Goal: Task Accomplishment & Management: Use online tool/utility

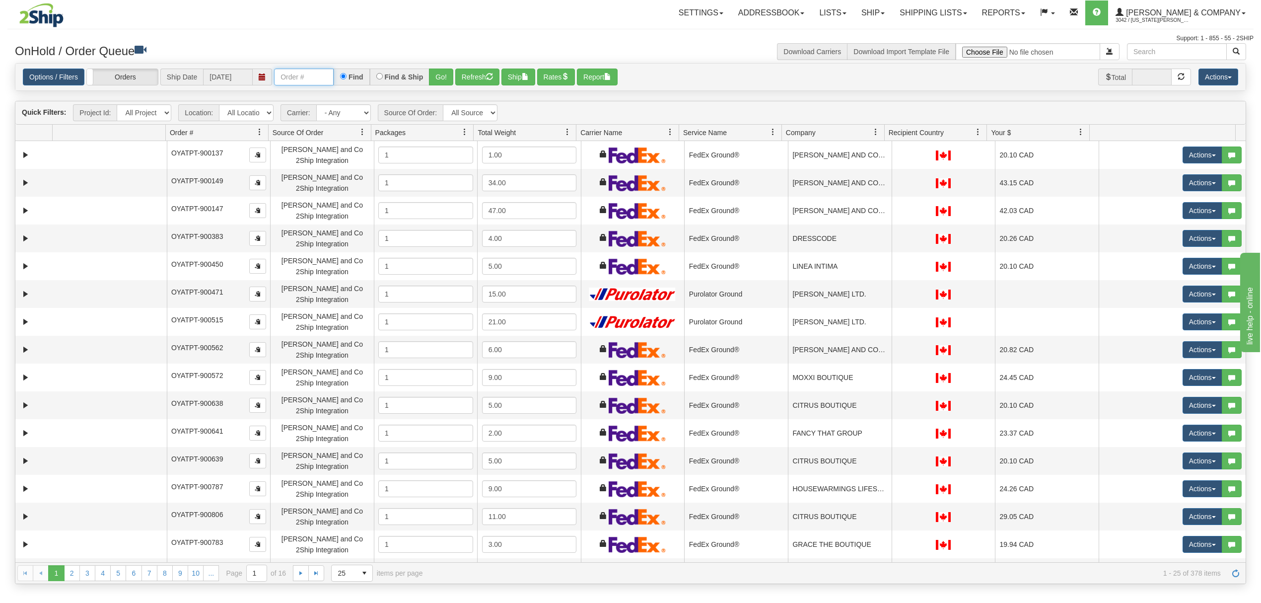
drag, startPoint x: 318, startPoint y: 78, endPoint x: 336, endPoint y: 78, distance: 17.9
click at [318, 78] on input "text" at bounding box center [304, 77] width 60 height 17
type input "902546"
click at [449, 81] on button "Go!" at bounding box center [441, 77] width 24 height 17
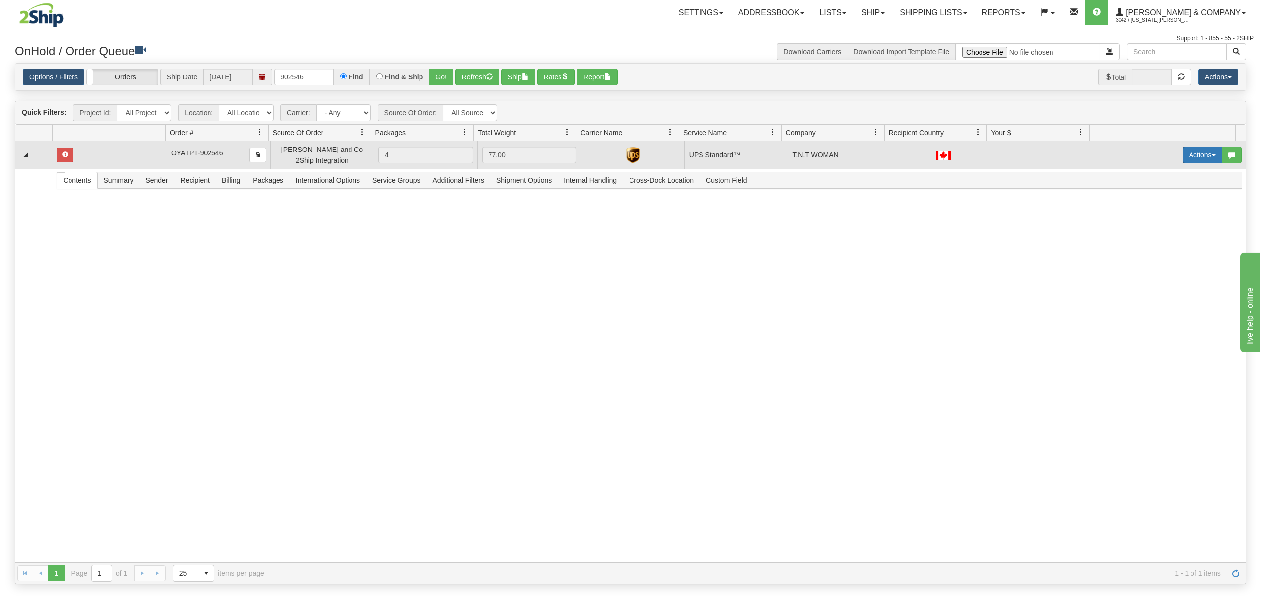
click at [1192, 156] on button "Actions" at bounding box center [1203, 155] width 40 height 17
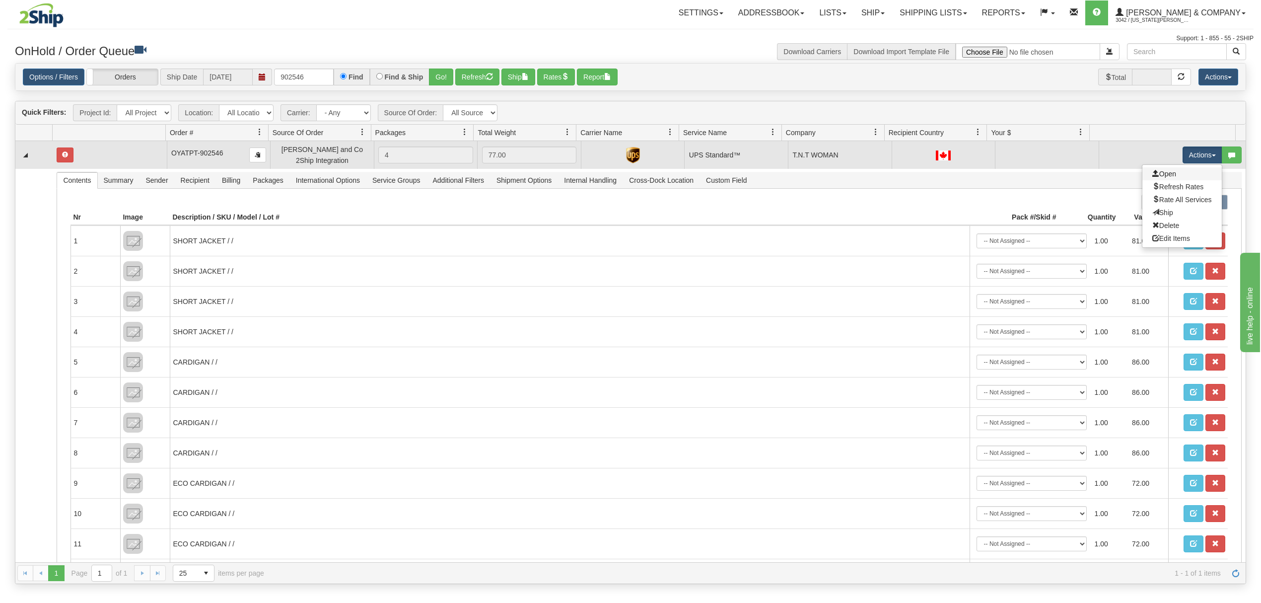
click at [1173, 177] on link "Open" at bounding box center [1182, 173] width 79 height 13
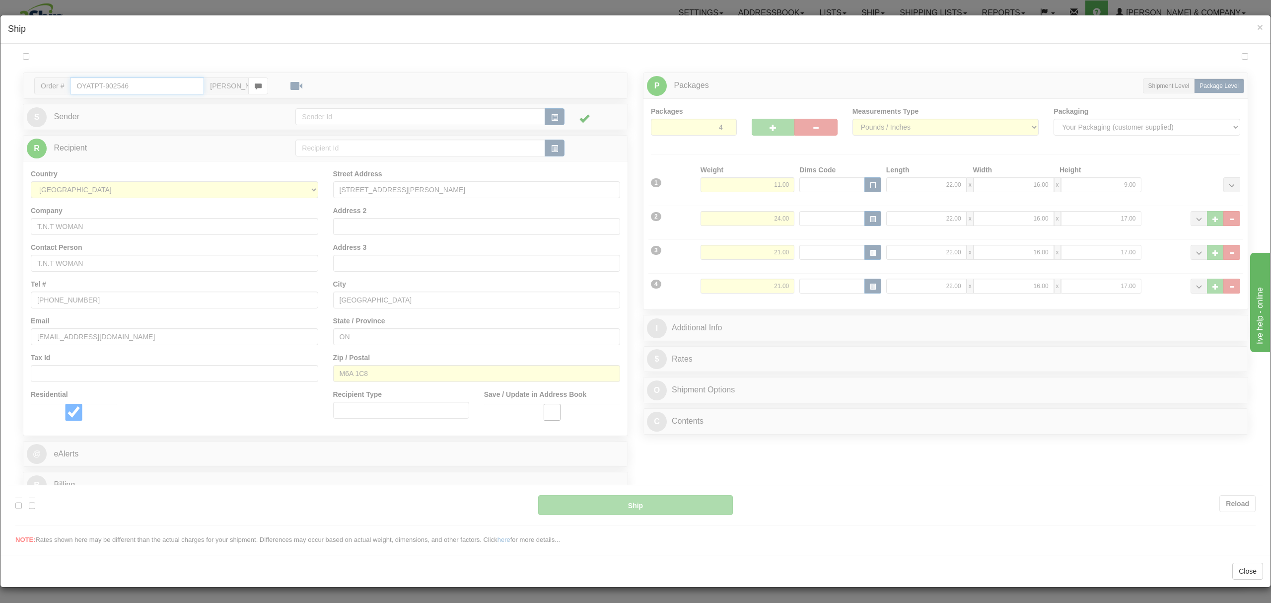
type input "11"
type input "12:25"
type input "16:00"
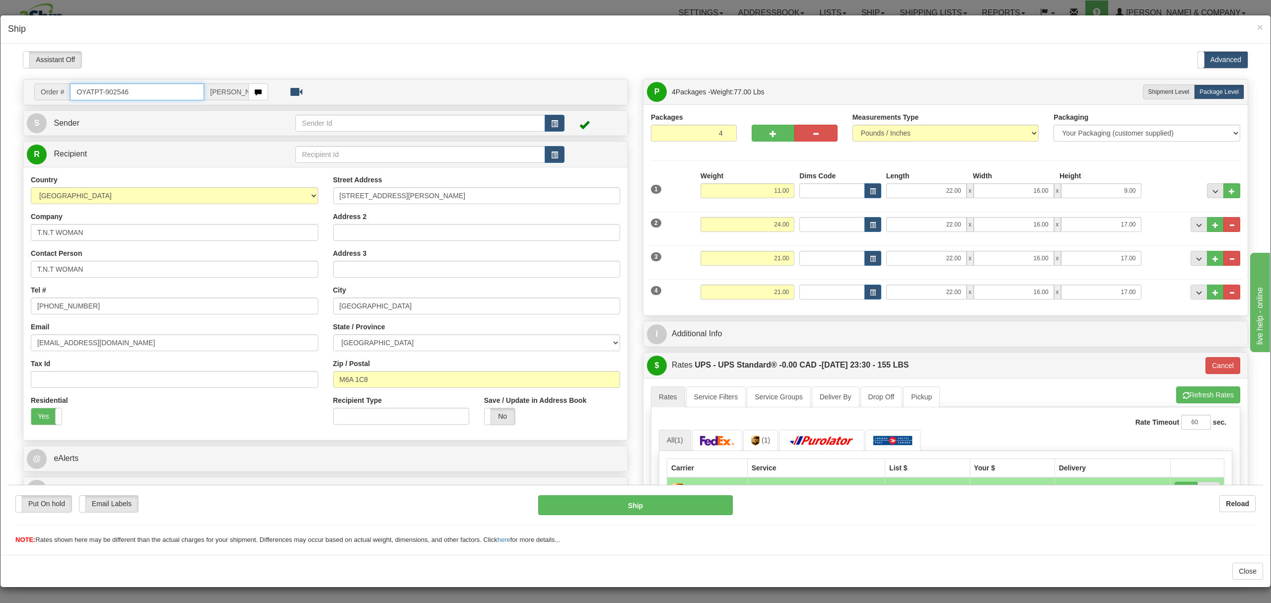
scroll to position [199, 0]
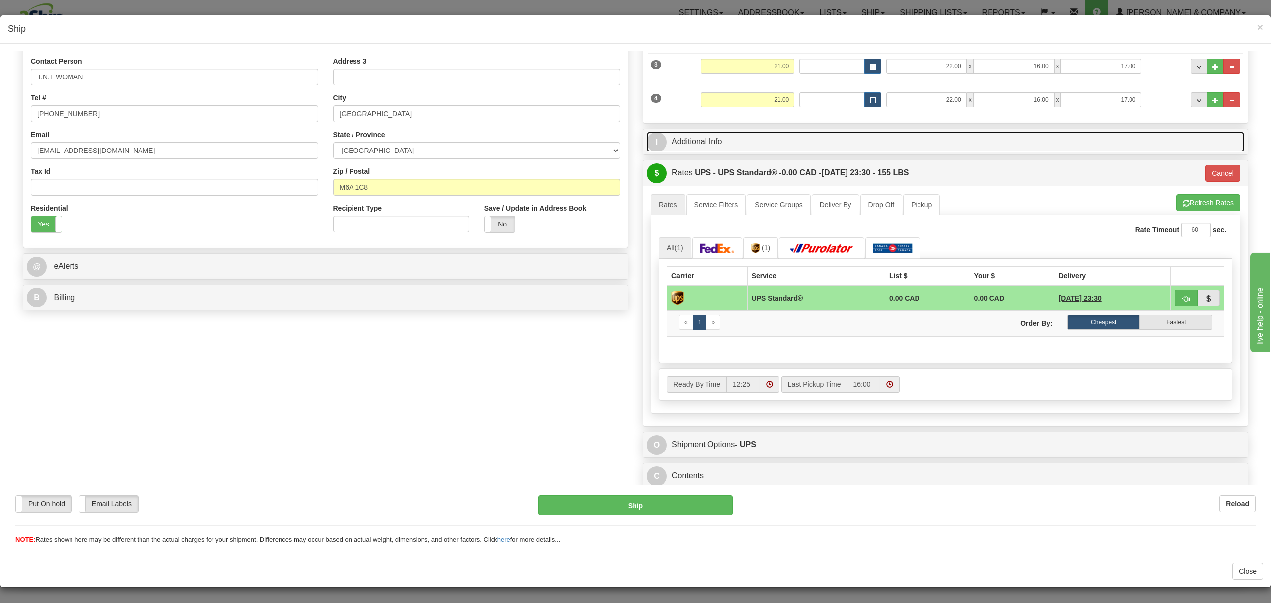
click at [768, 140] on link "I Additional Info" at bounding box center [945, 141] width 597 height 20
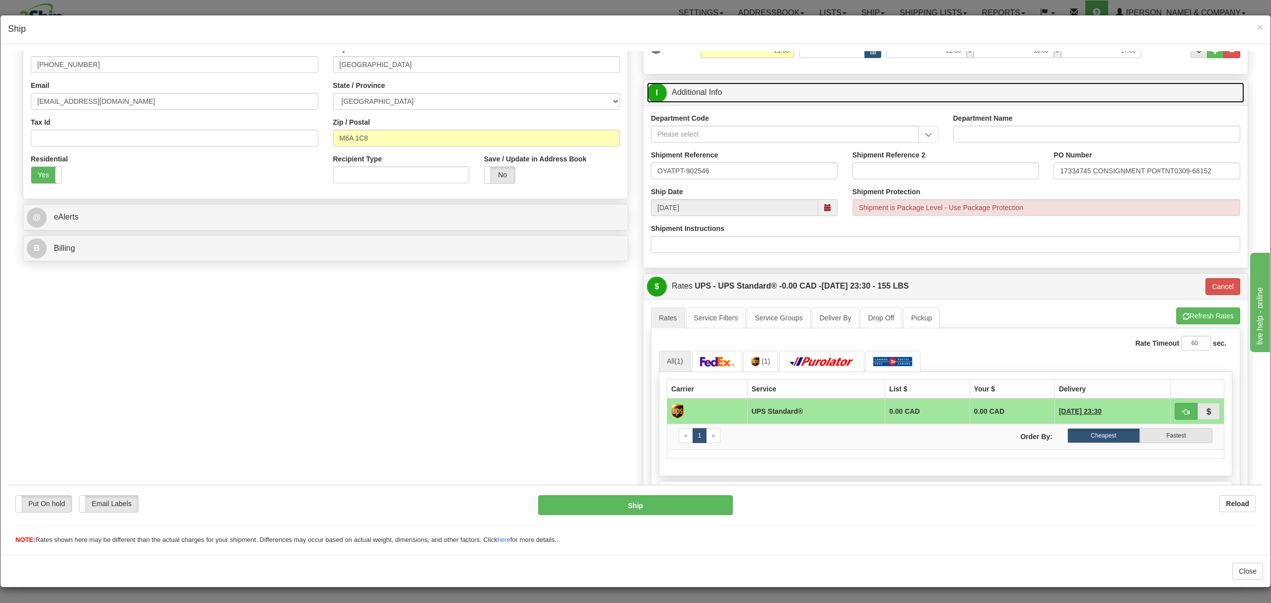
scroll to position [265, 0]
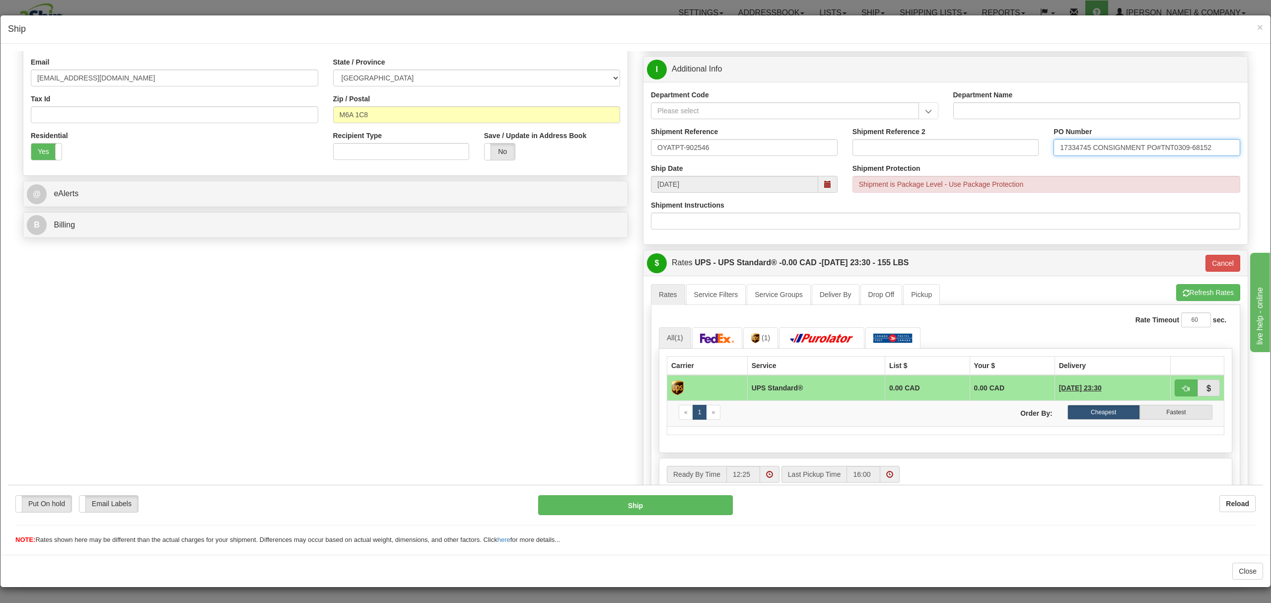
click at [1152, 148] on input "17334745 CONSIGNMENT PO#TNT0309-68152" at bounding box center [1147, 147] width 187 height 17
click at [635, 500] on button "Ship" at bounding box center [635, 505] width 194 height 20
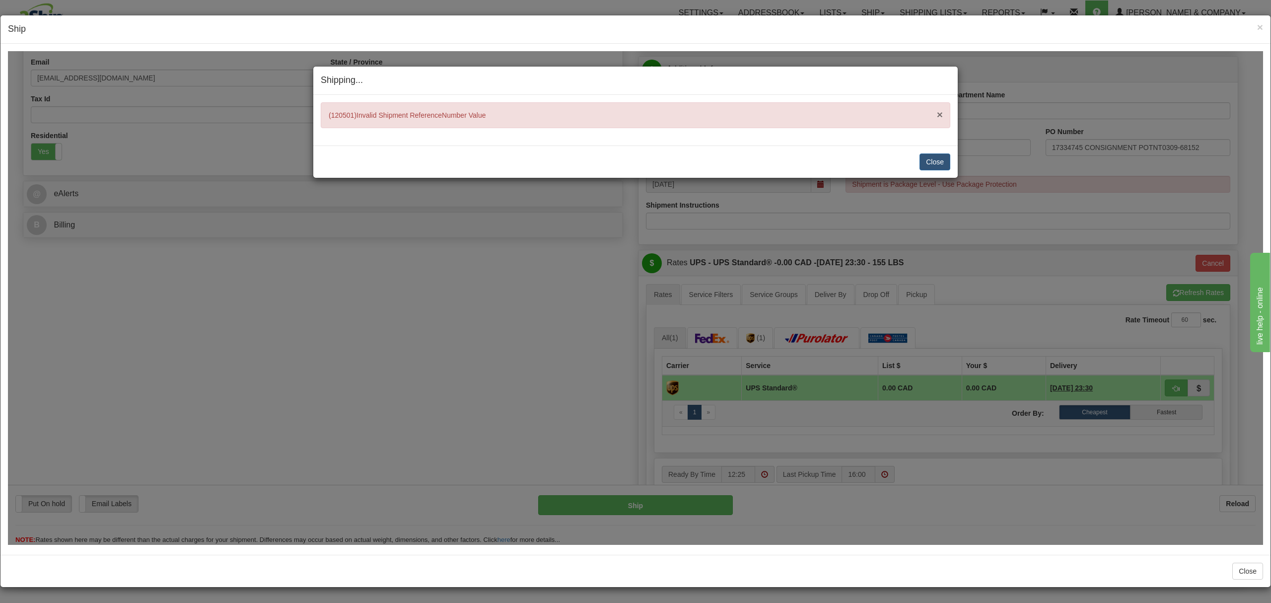
click at [939, 116] on span "×" at bounding box center [940, 113] width 6 height 11
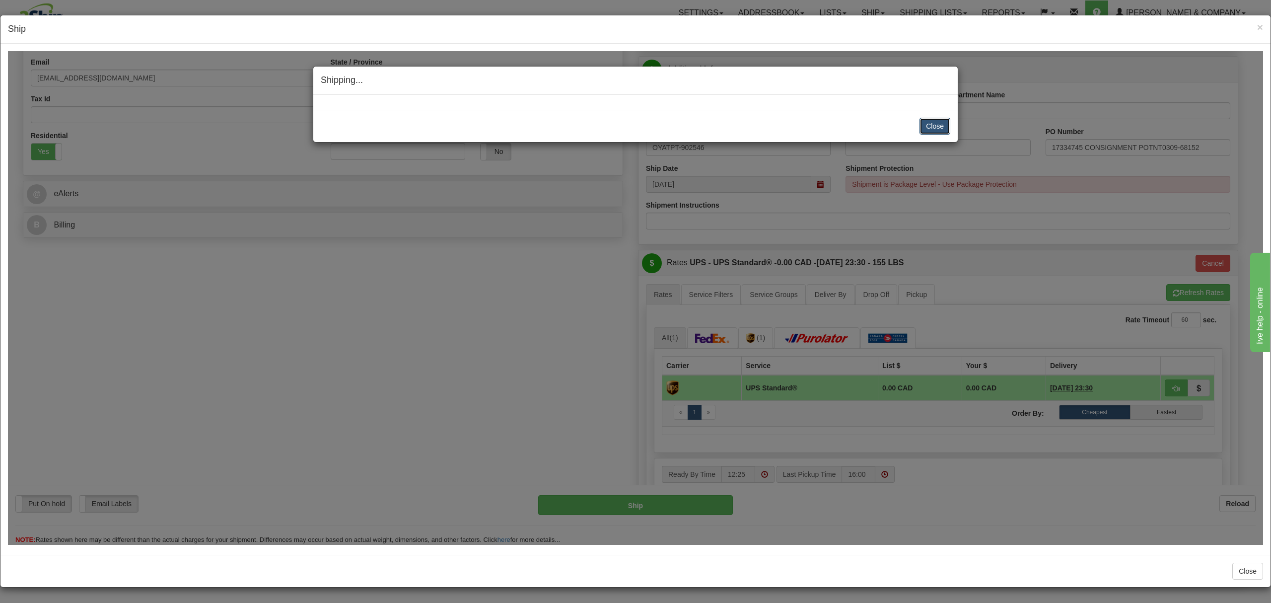
click at [938, 120] on button "Close" at bounding box center [935, 125] width 31 height 17
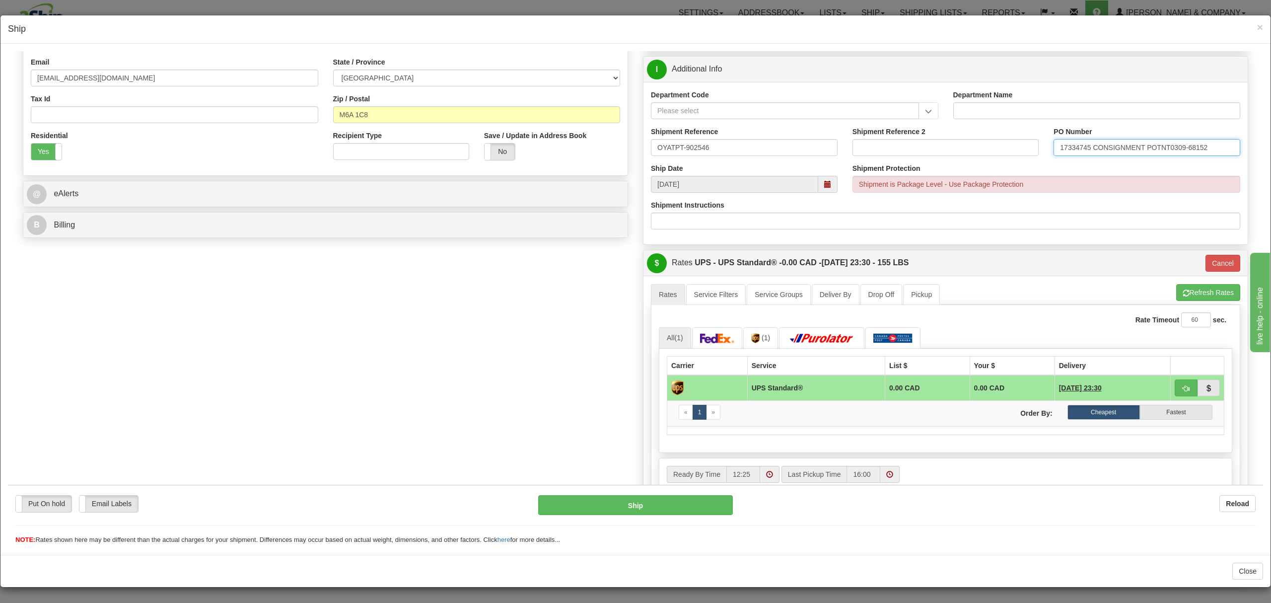
drag, startPoint x: 1200, startPoint y: 148, endPoint x: 963, endPoint y: 165, distance: 238.0
click at [963, 165] on div "Department Code Department Name Shipment Reference OYATPT-902546 Shipment Refer…" at bounding box center [946, 162] width 604 height 162
paste input "PO TNT0309-68152"
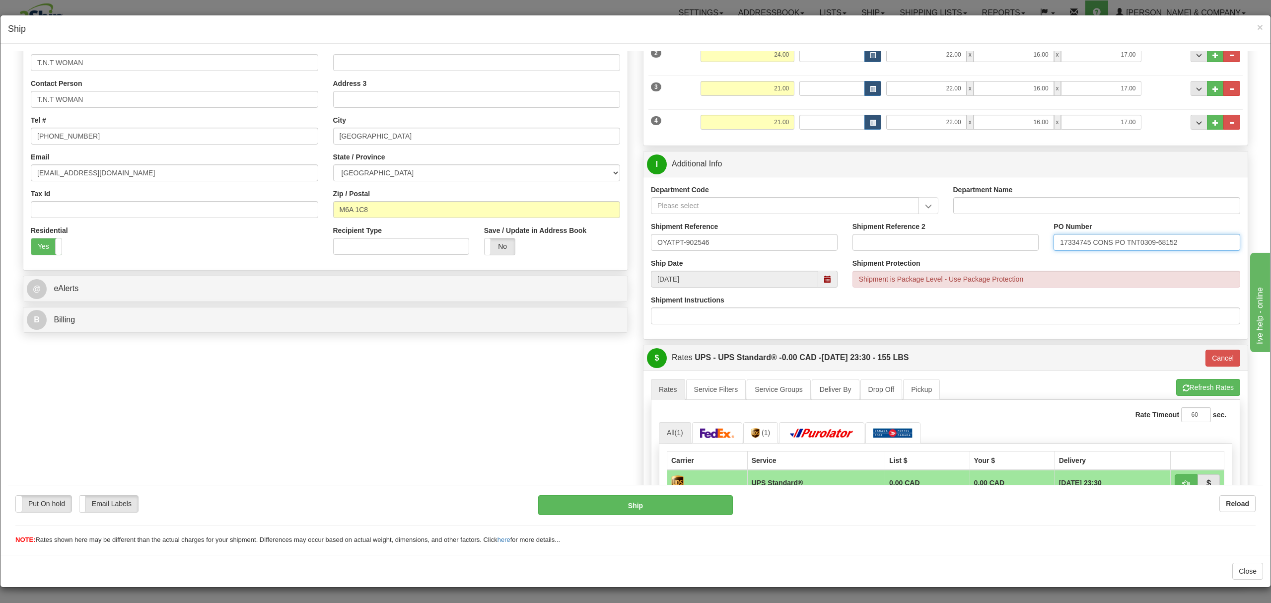
scroll to position [163, 0]
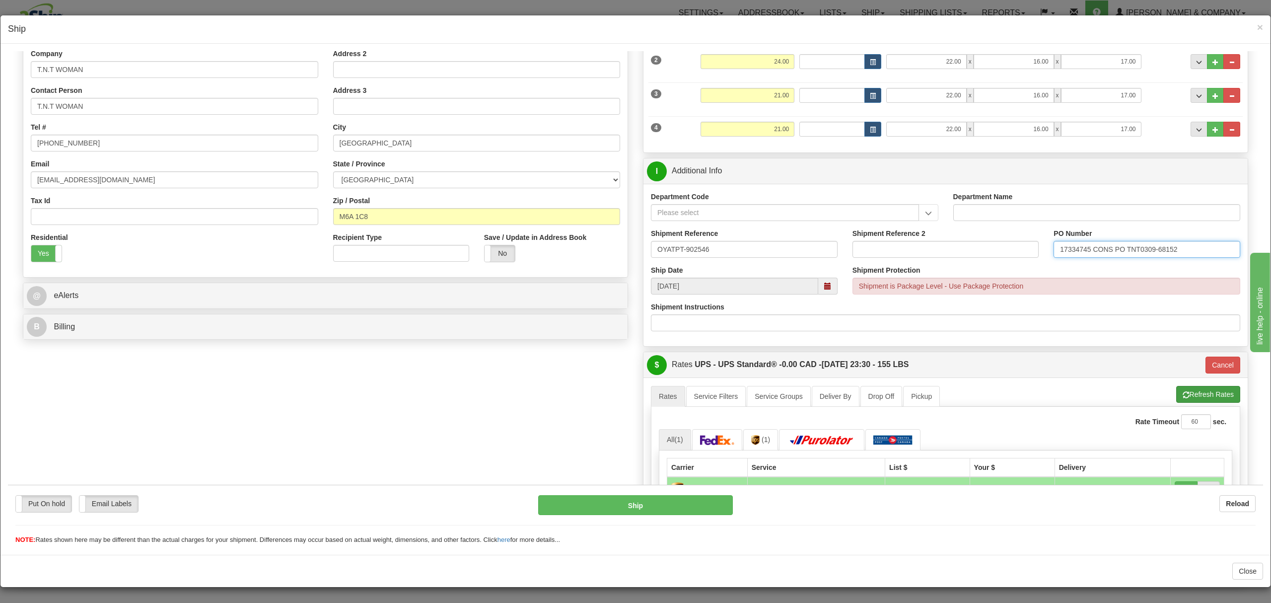
type input "17334745 CONS PO TNT0309-68152"
click at [1203, 388] on button "Refresh Rates" at bounding box center [1209, 393] width 64 height 17
type input "11"
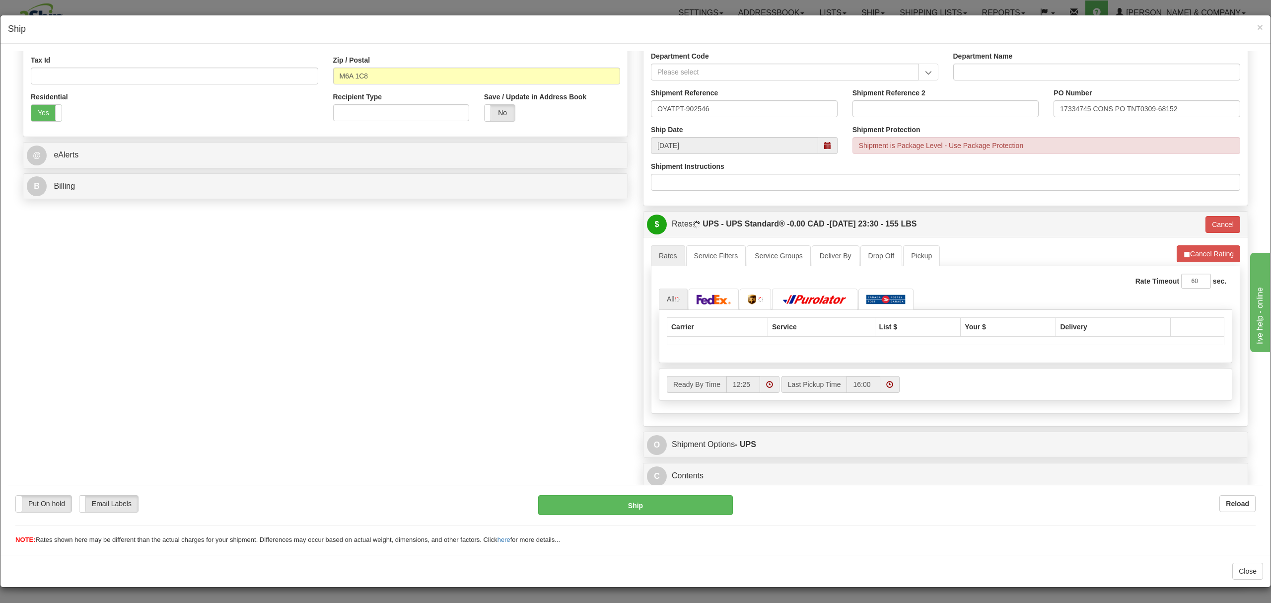
scroll to position [309, 0]
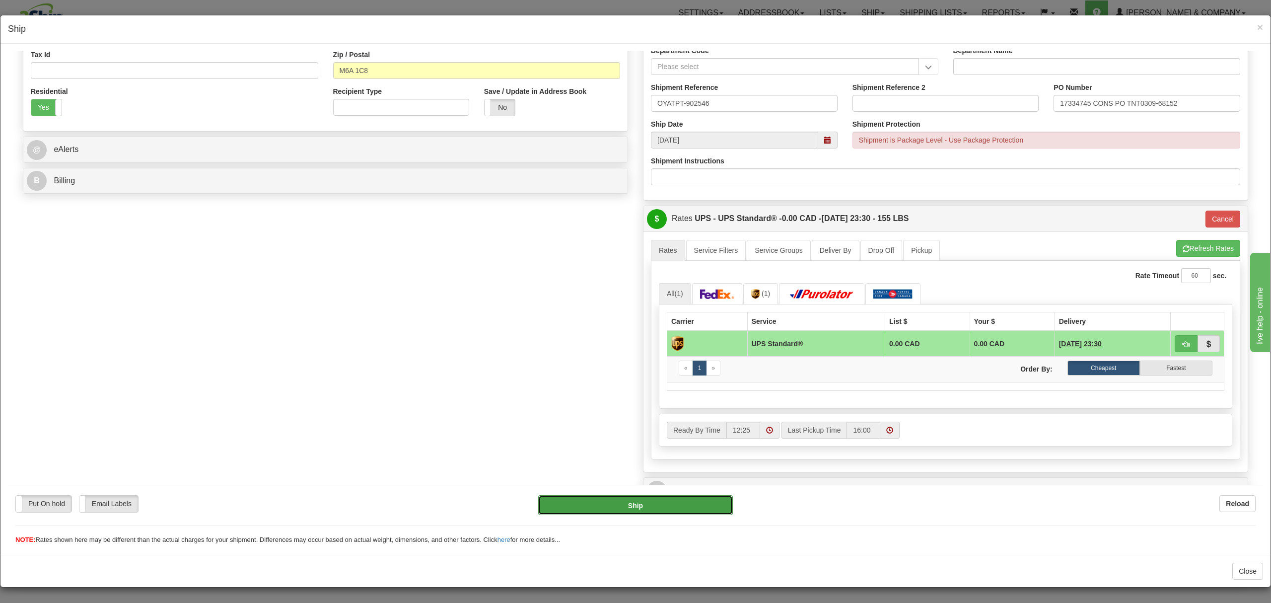
click at [621, 500] on button "Ship" at bounding box center [635, 505] width 194 height 20
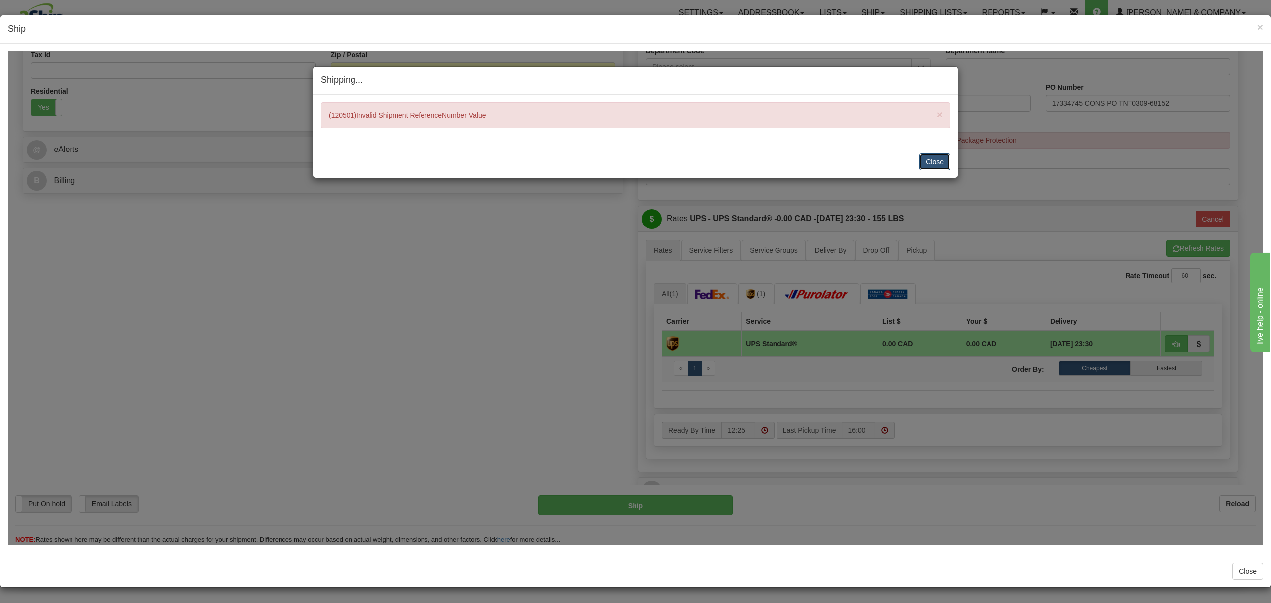
click at [939, 163] on button "Close" at bounding box center [935, 161] width 31 height 17
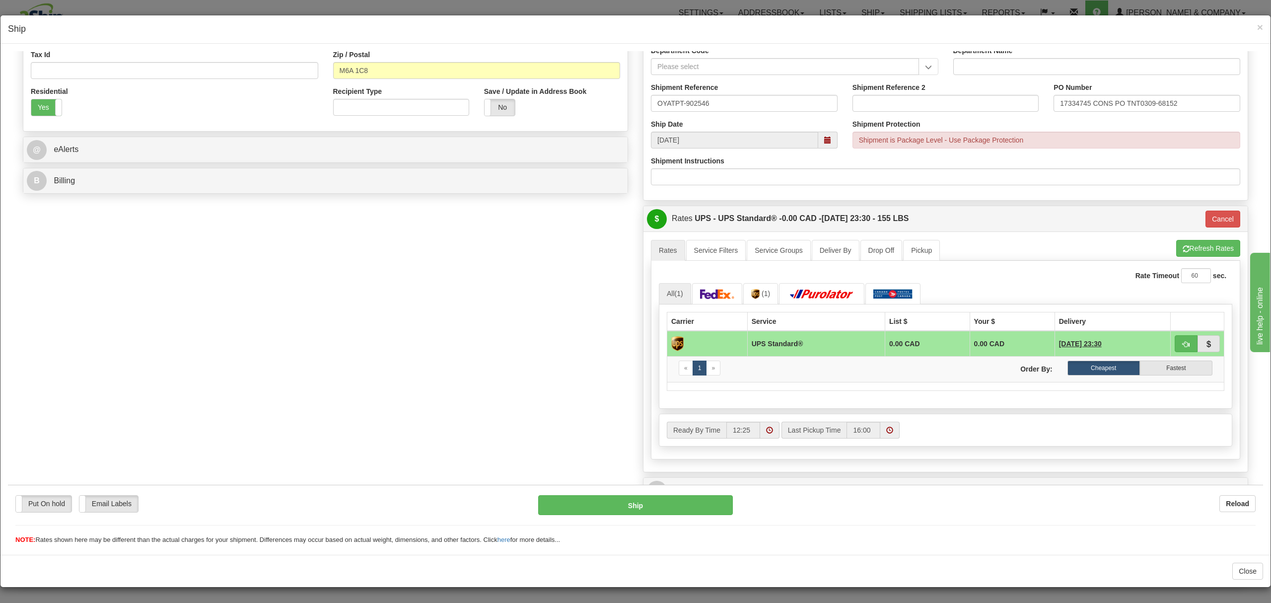
scroll to position [243, 0]
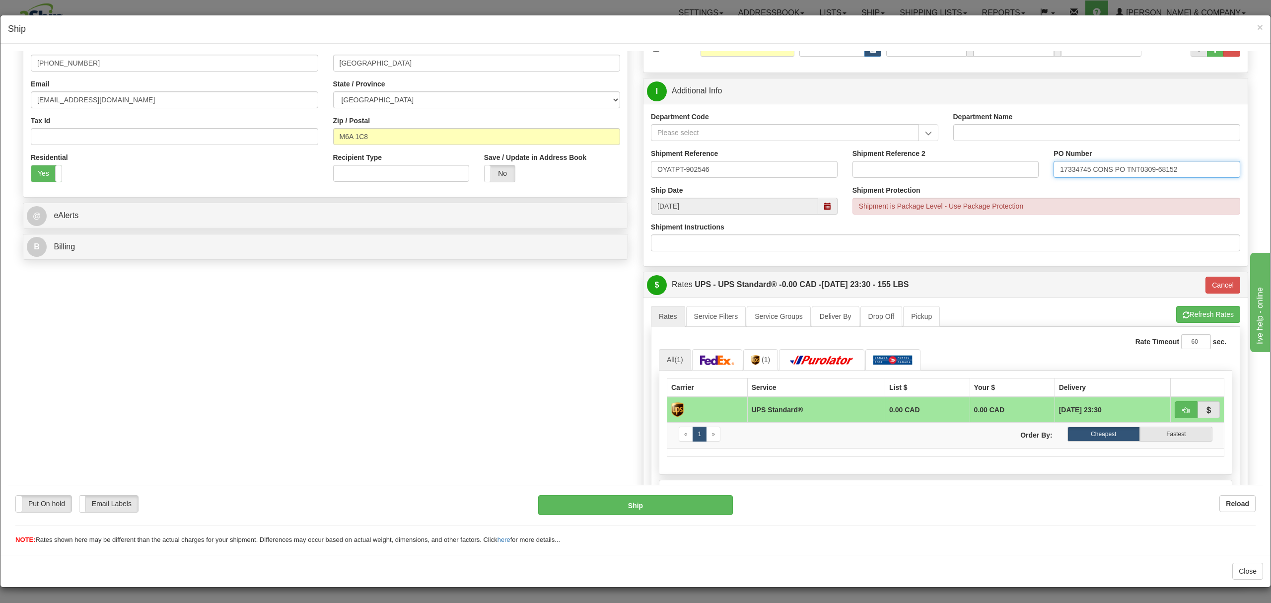
drag, startPoint x: 1082, startPoint y: 172, endPoint x: 1277, endPoint y: 207, distance: 198.7
click at [1261, 156] on html "Please wait... Attention! Ok Add to Bidding... Preview Custom Documents Preview…" at bounding box center [636, 55] width 1256 height 494
type input "17334745"
click at [502, 323] on div "Order # OYATPT-902546 [PERSON_NAME] and Co 2Ship Integration S" at bounding box center [635, 221] width 1241 height 770
click at [663, 507] on button "Ship" at bounding box center [635, 505] width 194 height 20
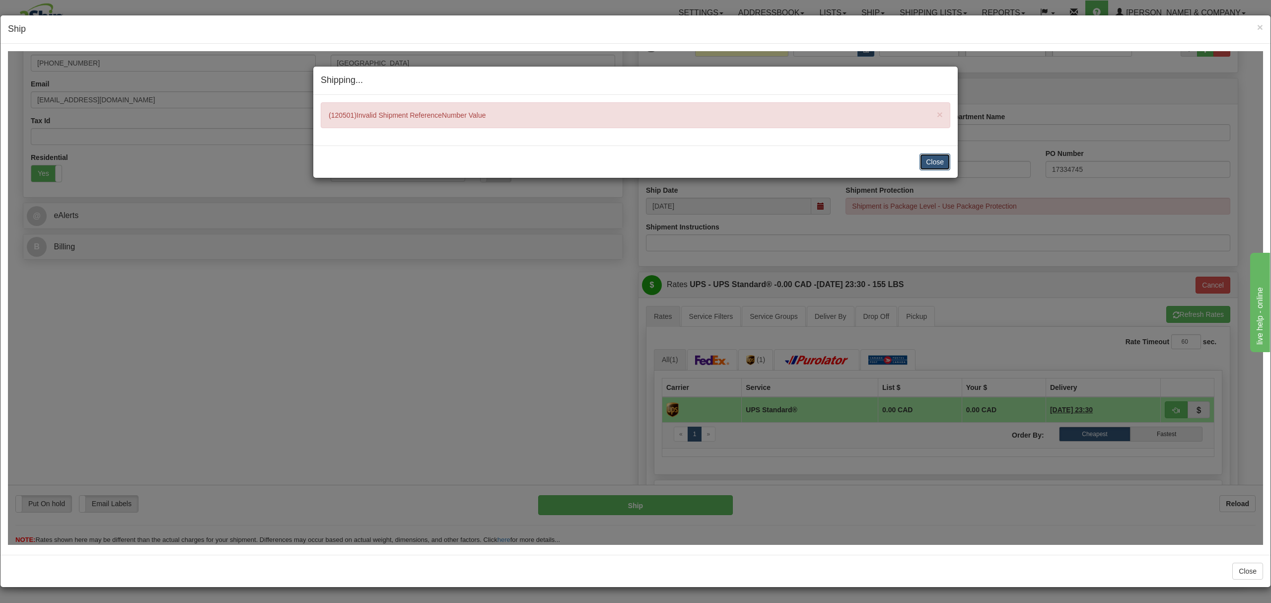
click at [925, 166] on button "Close" at bounding box center [935, 161] width 31 height 17
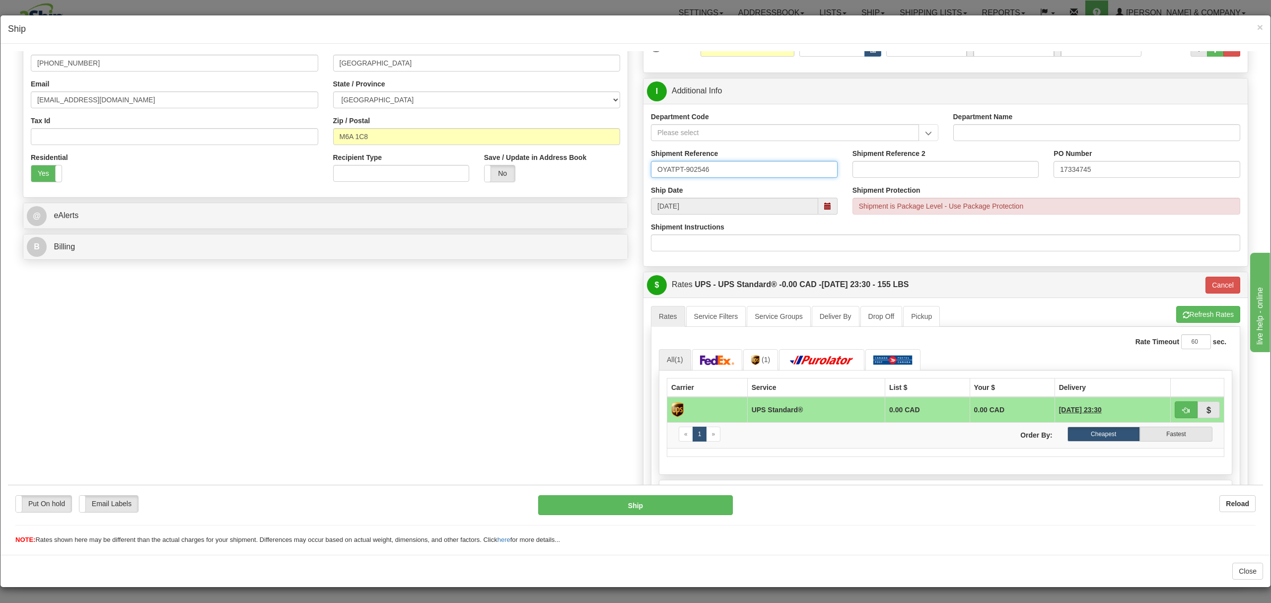
drag, startPoint x: 710, startPoint y: 170, endPoint x: 0, endPoint y: 148, distance: 711.0
click at [8, 148] on html "Please wait... Attention! Ok Add to Bidding... Preview Custom Documents Preview…" at bounding box center [636, 55] width 1256 height 494
click at [752, 172] on input "OYATPT-902546" at bounding box center [744, 168] width 187 height 17
drag, startPoint x: 680, startPoint y: 170, endPoint x: 503, endPoint y: 166, distance: 177.4
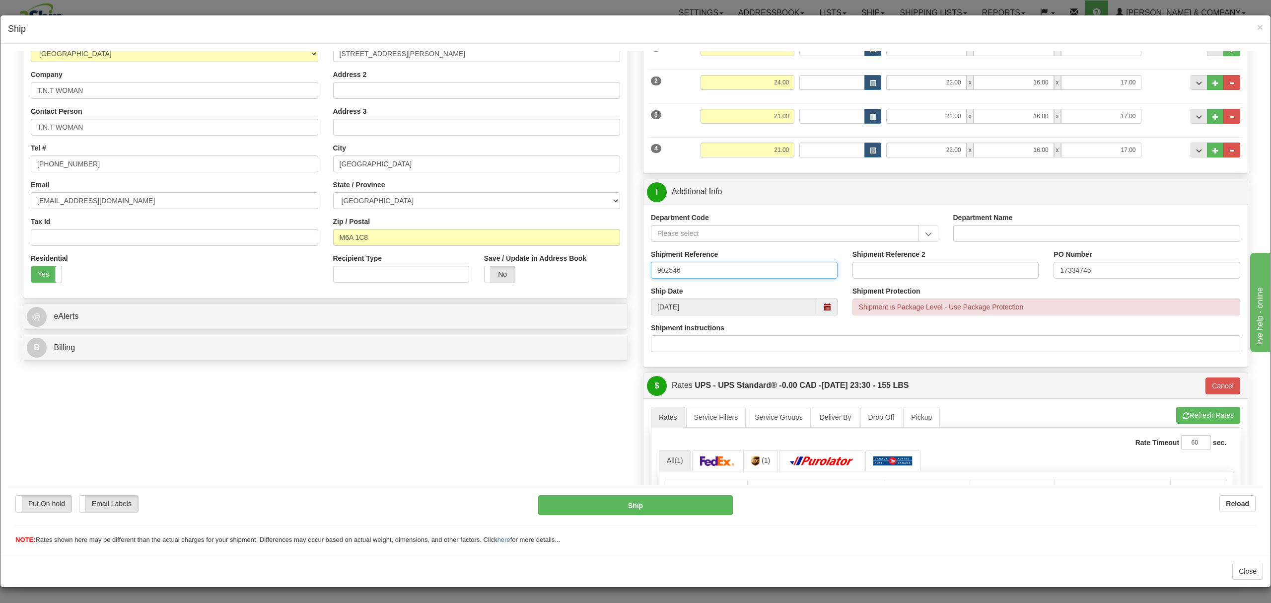
scroll to position [199, 0]
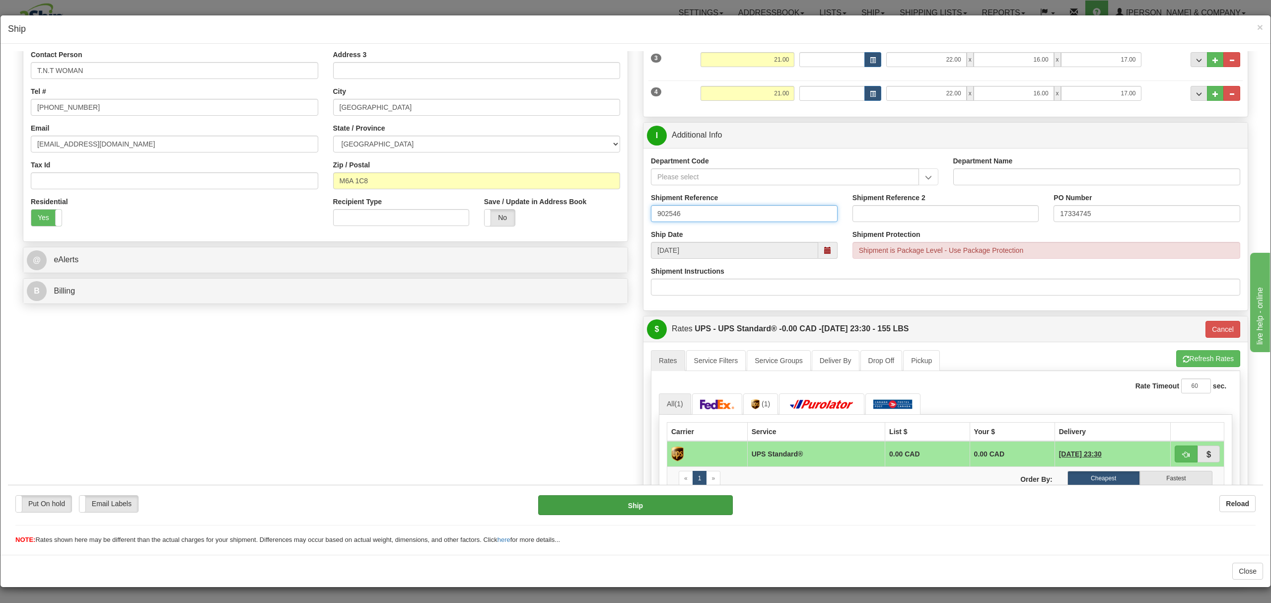
type input "902546"
click at [665, 502] on button "Ship" at bounding box center [635, 505] width 194 height 20
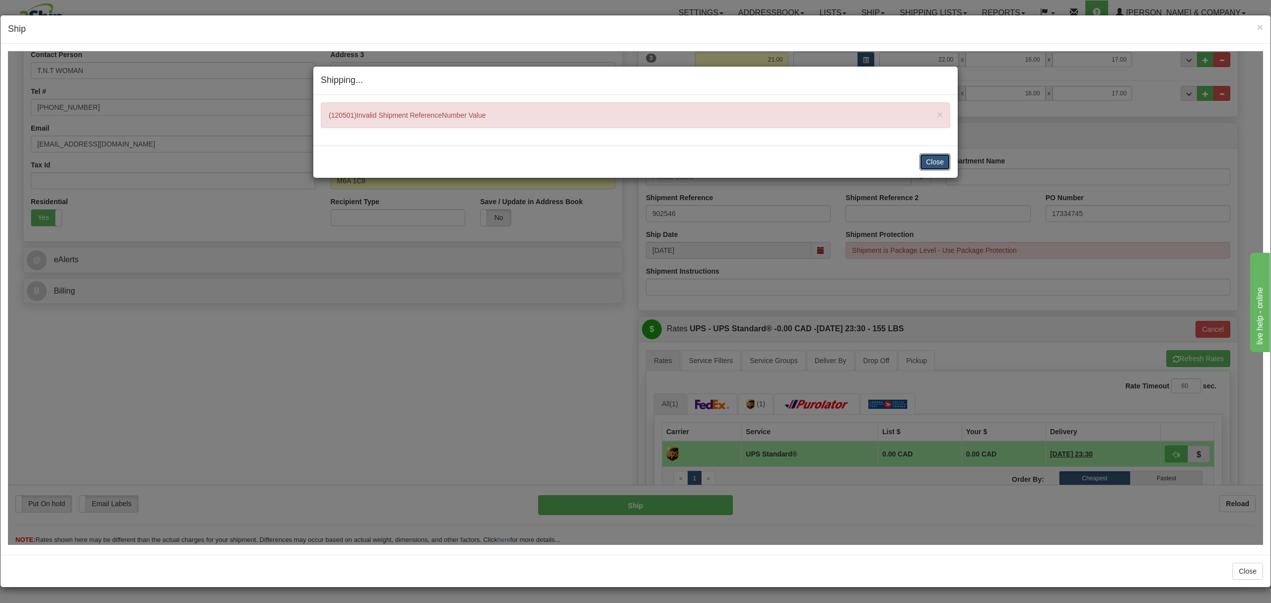
click at [937, 161] on button "Close" at bounding box center [935, 161] width 31 height 17
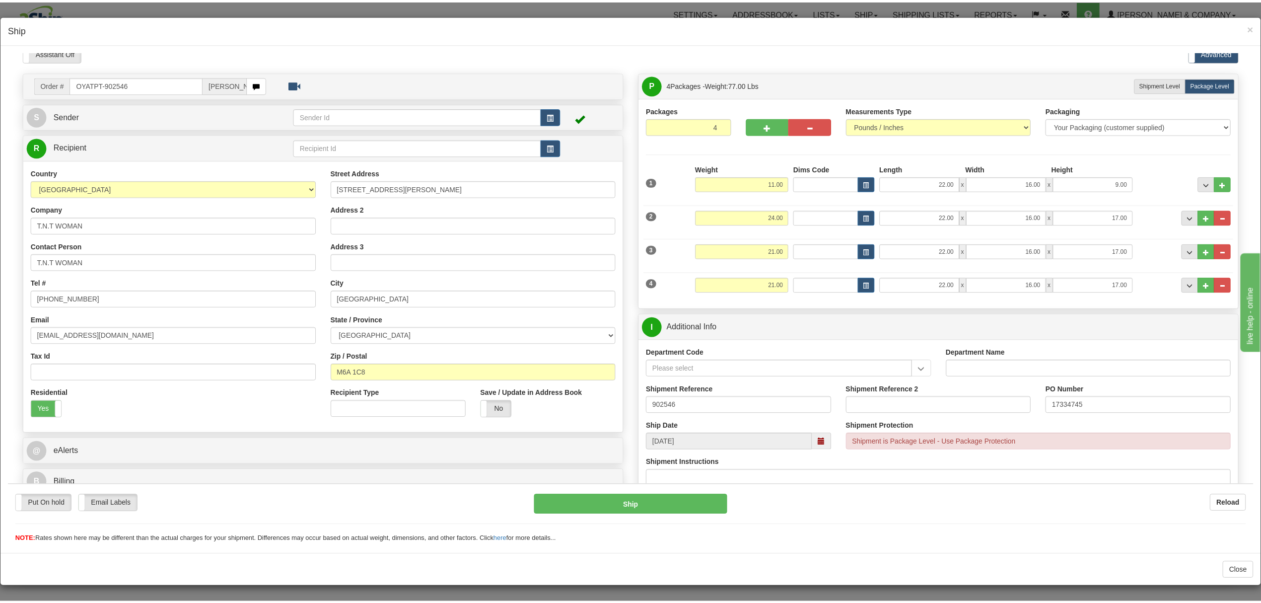
scroll to position [0, 0]
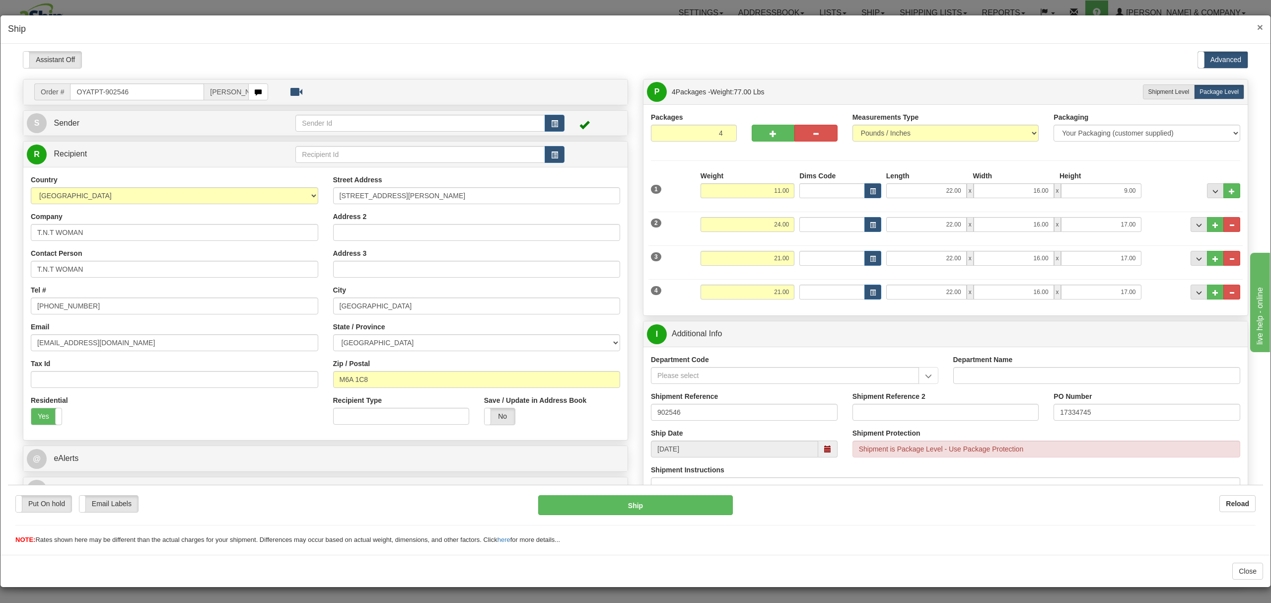
click at [1261, 26] on span "×" at bounding box center [1260, 26] width 6 height 11
